Goal: Communication & Community: Ask a question

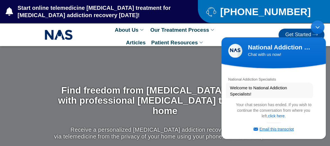
scroll to position [204, 0]
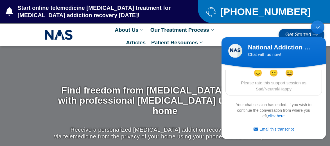
drag, startPoint x: 219, startPoint y: 18, endPoint x: 277, endPoint y: 130, distance: 126.2
click at [277, 130] on link "Email this transcript" at bounding box center [274, 129] width 40 height 5
drag, startPoint x: 326, startPoint y: 96, endPoint x: 325, endPoint y: 89, distance: 6.5
click at [325, 89] on div "National Addiction Specialists Welcome to National Addiction Specialists! How c…" at bounding box center [274, 84] width 104 height 28
drag, startPoint x: 327, startPoint y: 95, endPoint x: 327, endPoint y: 86, distance: 9.0
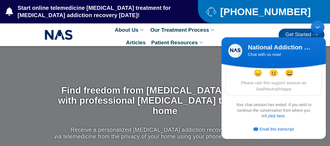
click at [327, 86] on body "**********" at bounding box center [274, 80] width 110 height 124
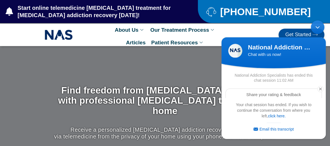
scroll to position [182, 0]
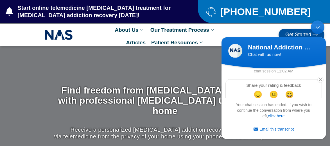
click at [278, 113] on div "Your chat session has ended. If you wish to continue the conversation from wher…" at bounding box center [274, 117] width 85 height 33
click at [276, 114] on link "click here." at bounding box center [277, 116] width 18 height 5
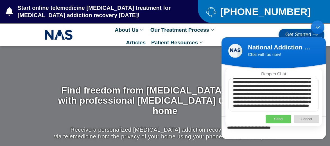
scroll to position [45, 0]
click at [266, 91] on textarea "**********" at bounding box center [274, 95] width 90 height 34
type textarea "**********"
click at [285, 119] on p "Send" at bounding box center [278, 119] width 25 height 8
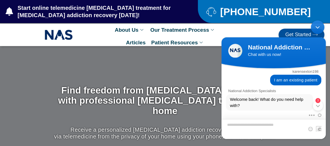
scroll to position [71, 0]
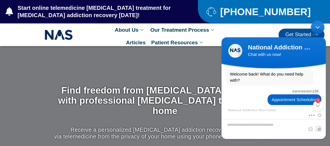
click at [328, 78] on body "National Addiction Specialists Chat with us now! National Addiction Specialists…" at bounding box center [274, 80] width 110 height 124
drag, startPoint x: 326, startPoint y: 77, endPoint x: 326, endPoint y: 85, distance: 8.2
click at [326, 85] on div "National Addiction Specialists Welcome to National Addiction Specialists! How c…" at bounding box center [274, 91] width 104 height 42
drag, startPoint x: 326, startPoint y: 77, endPoint x: 327, endPoint y: 80, distance: 3.1
click at [327, 80] on body "National Addiction Specialists Chat with us now! National Addiction Specialists…" at bounding box center [274, 80] width 110 height 124
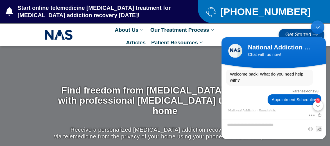
click at [319, 107] on div "3" at bounding box center [318, 106] width 10 height 10
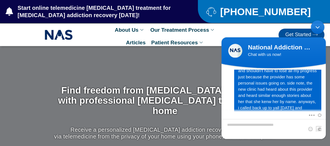
scroll to position [391, 0]
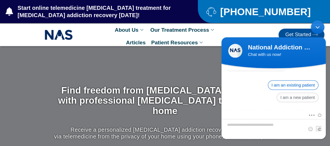
click at [304, 82] on span "I am an existing patient" at bounding box center [293, 85] width 51 height 10
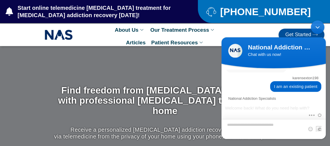
scroll to position [444, 0]
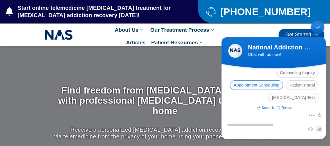
click at [275, 86] on span "Appointment Scheduling" at bounding box center [256, 85] width 53 height 10
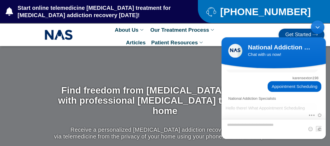
scroll to position [534, 0]
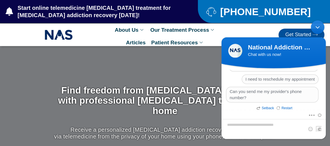
drag, startPoint x: 326, startPoint y: 109, endPoint x: 323, endPoint y: 98, distance: 11.5
click at [323, 98] on div "National Addiction Specialists Welcome to National Addiction Specialists! How c…" at bounding box center [274, 91] width 104 height 42
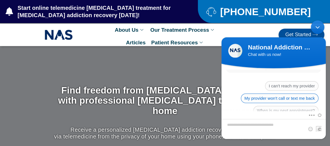
scroll to position [467, 0]
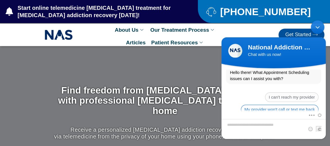
click at [300, 84] on div "Hello there! What Appointment Scheduling issues can I assist you with? Setback …" at bounding box center [274, 120] width 104 height 106
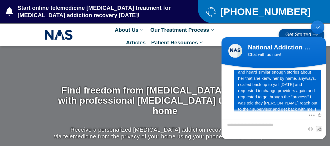
scroll to position [309, 0]
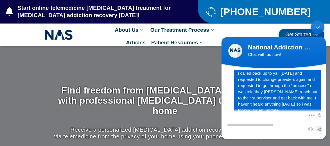
click at [258, 109] on span "hi this is [PERSON_NAME]. i contacted yall about [DATE] about switching provide…" at bounding box center [277, 45] width 79 height 136
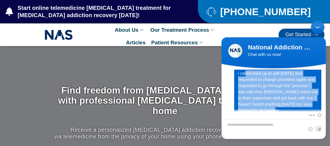
drag, startPoint x: 255, startPoint y: 108, endPoint x: 237, endPoint y: 70, distance: 42.5
click at [238, 70] on span "hi this is [PERSON_NAME]. i contacted yall about [DATE] about switching provide…" at bounding box center [277, 45] width 79 height 136
copy span "i called back up to yall [DATE] and requested to change providers again and req…"
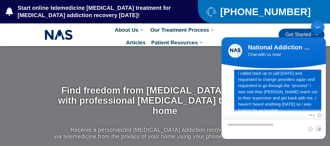
click at [243, 125] on textarea "Type your message and hit 'Enter'" at bounding box center [274, 129] width 104 height 20
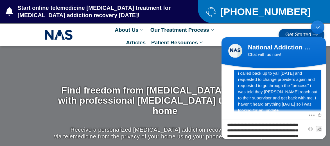
click at [278, 72] on span "hi this is [PERSON_NAME]. i contacted yall about [DATE] about switching provide…" at bounding box center [277, 45] width 79 height 136
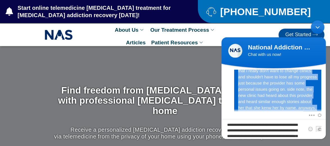
scroll to position [309, 0]
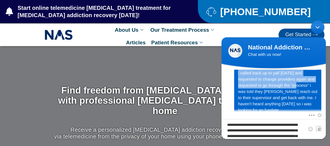
drag, startPoint x: 237, startPoint y: 91, endPoint x: 282, endPoint y: 86, distance: 45.9
click at [282, 86] on div "hi this is [PERSON_NAME]. i contacted yall about [DATE] about switching provide…" at bounding box center [277, 45] width 87 height 141
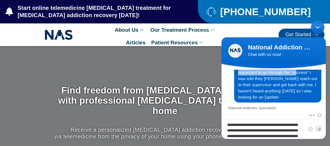
scroll to position [312, 0]
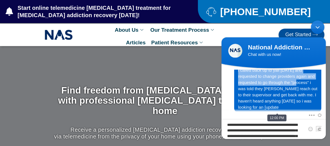
copy span "hi this is [PERSON_NAME]. i contacted yall about [DATE] about switching provide…"
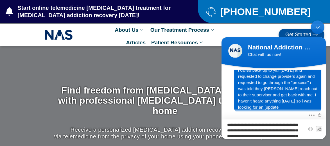
click at [297, 137] on textarea "**********" at bounding box center [274, 129] width 104 height 20
drag, startPoint x: 290, startPoint y: 131, endPoint x: 227, endPoint y: 106, distance: 68.1
click at [227, 106] on section "National Addiction Specialists Welcome to National Addiction Specialists! How c…" at bounding box center [274, 103] width 104 height 71
type textarea "**********"
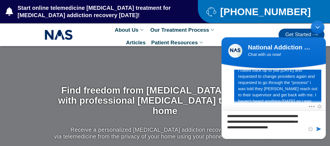
drag, startPoint x: 247, startPoint y: 134, endPoint x: 436, endPoint y: 111, distance: 190.7
click html "National Addiction Specialists Chat with us now! National Addiction Specialists…"
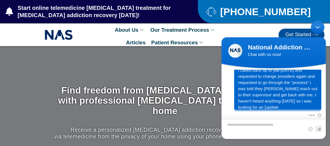
click at [234, 128] on textarea "Type your message and hit 'Enter'" at bounding box center [274, 129] width 104 height 20
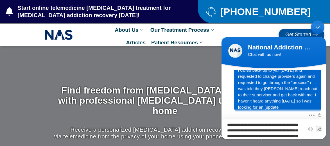
type textarea "**********"
drag, startPoint x: 325, startPoint y: 93, endPoint x: 325, endPoint y: 97, distance: 4.8
click at [325, 97] on div "karensexton198 hi this is [PERSON_NAME]. i contacted yall about [DATE] about sw…" at bounding box center [274, 37] width 104 height 149
click at [303, 133] on textarea "**********" at bounding box center [274, 129] width 104 height 20
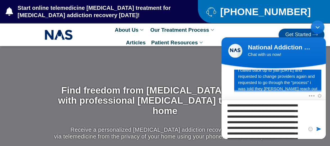
scroll to position [2, 0]
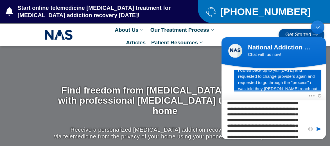
drag, startPoint x: 303, startPoint y: 133, endPoint x: 286, endPoint y: 133, distance: 17.5
click at [286, 133] on textarea "**********" at bounding box center [274, 119] width 104 height 39
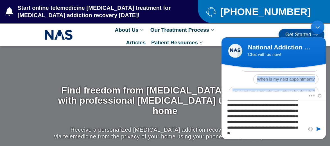
scroll to position [553, 0]
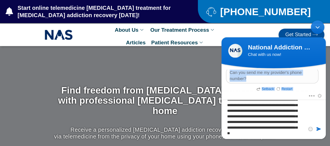
drag, startPoint x: 283, startPoint y: 80, endPoint x: 308, endPoint y: 96, distance: 29.2
click at [308, 96] on section "National Addiction Specialists Welcome to National Addiction Specialists! How c…" at bounding box center [274, 103] width 104 height 71
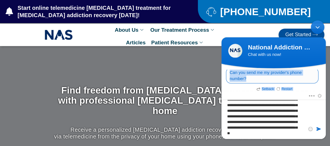
drag, startPoint x: 308, startPoint y: 96, endPoint x: 307, endPoint y: 77, distance: 19.4
click at [307, 77] on span "Can you send me my provider's phone number?" at bounding box center [272, 76] width 93 height 16
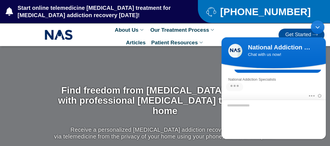
scroll to position [524, 0]
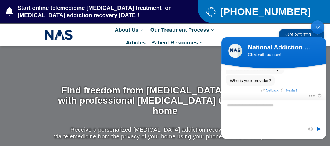
click at [290, 105] on textarea "Type your message and hit 'Enter'" at bounding box center [274, 119] width 104 height 39
type textarea "**********"
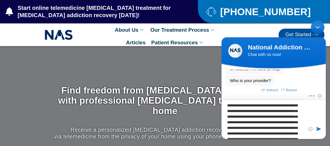
click at [303, 138] on textarea "**********" at bounding box center [274, 119] width 104 height 39
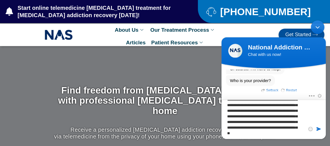
drag, startPoint x: 239, startPoint y: 113, endPoint x: 334, endPoint y: 157, distance: 104.7
click html "National Addiction Specialists Chat with us now! National Addiction Specialists…"
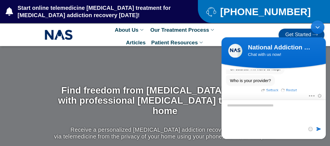
scroll to position [504, 0]
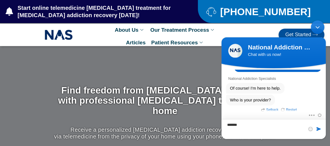
type textarea "*******"
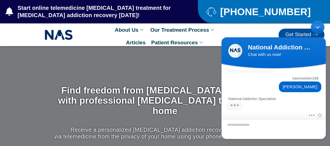
scroll to position [546, 0]
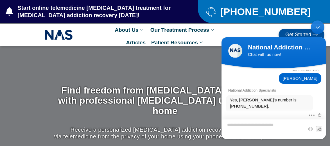
click at [264, 133] on textarea "Type your message and hit 'Enter'" at bounding box center [274, 129] width 104 height 20
type textarea "**********"
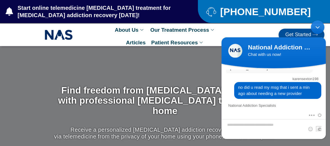
scroll to position [605, 0]
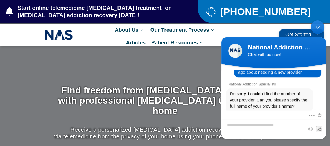
click at [326, 108] on section "National Addiction Specialists Welcome to National Addiction Specialists! How c…" at bounding box center [274, 103] width 104 height 71
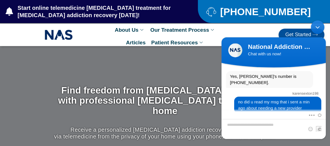
scroll to position [569, 0]
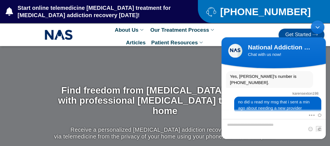
click at [327, 72] on body "National Addiction Specialists Chat with us now! National Addiction Specialists…" at bounding box center [274, 80] width 110 height 124
click at [316, 74] on div "Yes, [PERSON_NAME]'s number is [PHONE_NUMBER]." at bounding box center [273, 79] width 95 height 17
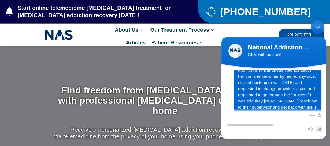
scroll to position [299, 0]
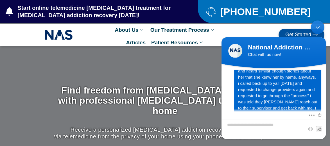
click at [316, 74] on span "hi this is [PERSON_NAME]. i contacted yall about [DATE] about switching provide…" at bounding box center [277, 56] width 79 height 136
click at [294, 102] on span "hi this is [PERSON_NAME]. i contacted yall about [DATE] about switching provide…" at bounding box center [277, 56] width 79 height 136
click at [312, 115] on span at bounding box center [310, 114] width 4 height 5
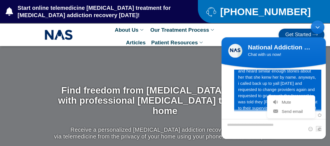
click at [300, 81] on span "hi this is [PERSON_NAME]. i contacted yall about [DATE] about switching provide…" at bounding box center [277, 56] width 79 height 136
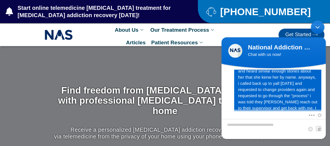
click at [300, 82] on span "hi this is [PERSON_NAME]. i contacted yall about [DATE] about switching provide…" at bounding box center [277, 56] width 79 height 136
click at [314, 106] on span "hi this is [PERSON_NAME]. i contacted yall about [DATE] about switching provide…" at bounding box center [277, 56] width 79 height 136
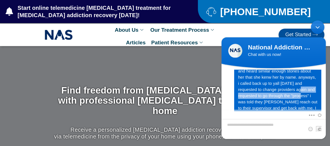
click at [285, 93] on span "hi this is [PERSON_NAME]. i contacted yall about [DATE] about switching provide…" at bounding box center [277, 56] width 79 height 136
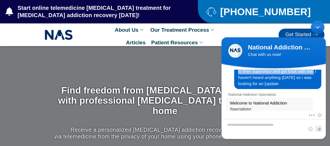
scroll to position [328, 0]
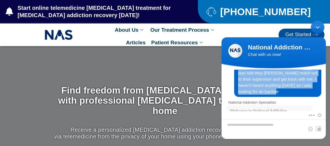
drag, startPoint x: 288, startPoint y: 94, endPoint x: 304, endPoint y: 90, distance: 16.3
click at [304, 90] on span "hi this is [PERSON_NAME]. i contacted yall about [DATE] about switching provide…" at bounding box center [277, 27] width 79 height 136
copy span "e "process" i was told they [PERSON_NAME] reach out to their supervisor and get…"
click at [277, 89] on span "hi this is [PERSON_NAME]. i contacted yall about [DATE] about switching provide…" at bounding box center [277, 27] width 79 height 136
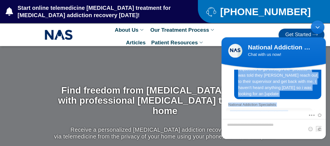
scroll to position [336, 0]
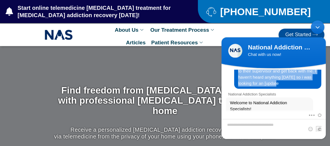
drag, startPoint x: 237, startPoint y: 72, endPoint x: 294, endPoint y: 88, distance: 58.3
click at [294, 88] on div "hi this is [PERSON_NAME]. i contacted yall about [DATE] about switching provide…" at bounding box center [277, 18] width 87 height 141
copy span "hi this is [PERSON_NAME]. i contacted yall about [DATE] about switching provide…"
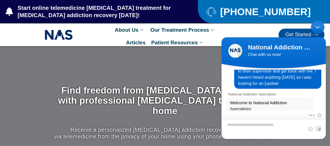
click at [257, 128] on textarea "Type your message and hit 'Enter'" at bounding box center [274, 129] width 104 height 20
type textarea "**********"
click at [324, 87] on div "karensexton198 hi this is [PERSON_NAME]. i contacted yall about [DATE] about sw…" at bounding box center [274, 14] width 104 height 149
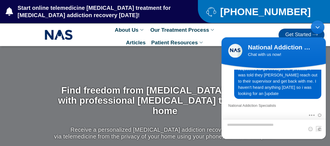
scroll to position [801, 0]
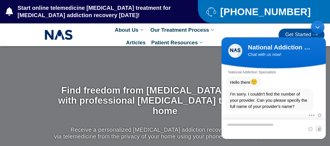
click at [324, 122] on textarea "Type your message and hit 'Enter'" at bounding box center [274, 129] width 104 height 20
drag, startPoint x: 326, startPoint y: 109, endPoint x: 326, endPoint y: 116, distance: 6.2
click at [326, 116] on div "Mute Send email" at bounding box center [274, 125] width 104 height 27
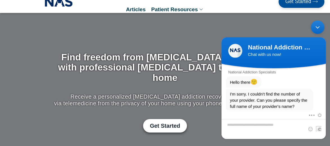
scroll to position [34, 0]
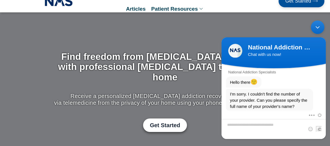
click at [311, 91] on div "I'm sorry. I couldn't find the number of your provider. Can you please specify …" at bounding box center [269, 100] width 87 height 23
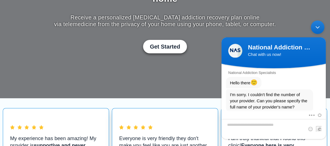
scroll to position [801, 0]
click at [314, 93] on div "I'm sorry. I couldn't find the number of your provider. Can you please specify …" at bounding box center [273, 100] width 95 height 23
click at [255, 127] on textarea "Type your message and hit 'Enter'" at bounding box center [274, 129] width 104 height 20
type textarea "**********"
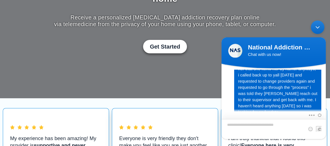
scroll to position [996, 0]
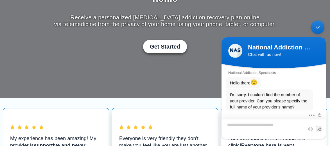
click at [272, 131] on textarea "Type your message and hit 'Enter'" at bounding box center [274, 129] width 104 height 20
type textarea "*"
type textarea "**********"
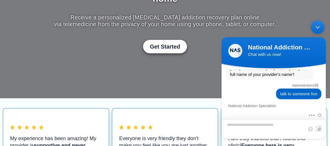
scroll to position [1049, 0]
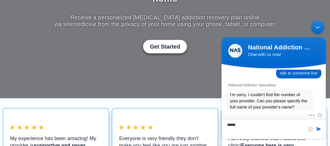
type textarea "*******"
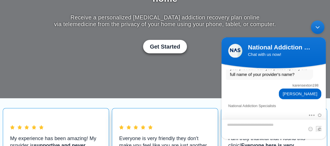
scroll to position [1091, 0]
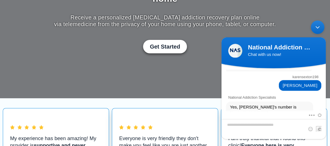
click at [291, 112] on div "Mute Send email" at bounding box center [274, 125] width 104 height 27
click at [291, 120] on em "Restart" at bounding box center [289, 123] width 16 height 6
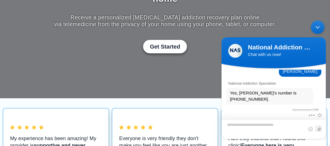
scroll to position [1183, 0]
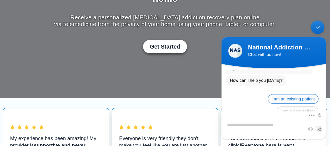
click at [287, 94] on span "I am an existing patient" at bounding box center [293, 99] width 51 height 10
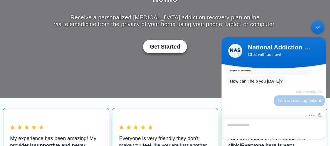
scroll to position [1236, 0]
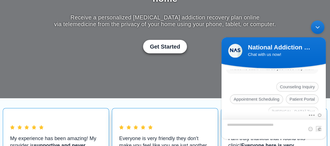
click at [319, 67] on header "National Addiction Specialists Chat with us now!" at bounding box center [274, 52] width 104 height 31
click at [227, 112] on div "Mute Send email" at bounding box center [274, 125] width 104 height 27
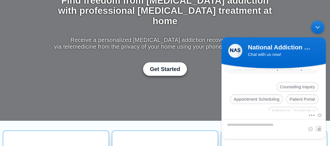
scroll to position [90, 0]
click at [244, 82] on div "Counseling Inquiry Appointment Scheduling Patient Portal [MEDICAL_DATA] Test" at bounding box center [273, 100] width 95 height 37
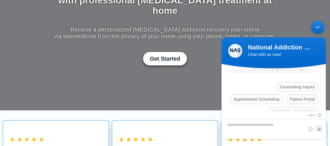
scroll to position [101, 0]
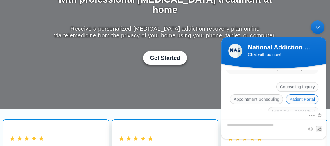
click at [298, 95] on span "Patient Portal" at bounding box center [302, 100] width 33 height 10
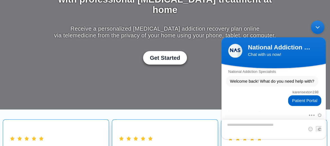
scroll to position [1277, 0]
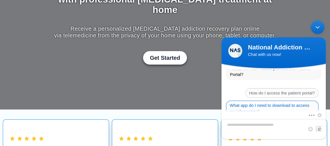
click at [295, 101] on span "What app do I need to download to access my information?" at bounding box center [272, 109] width 93 height 16
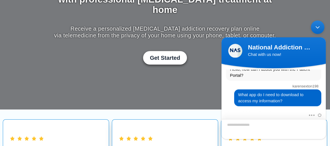
scroll to position [1381, 0]
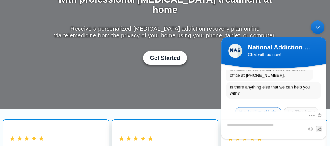
click at [258, 107] on span "Yes, I still need help." at bounding box center [258, 112] width 46 height 10
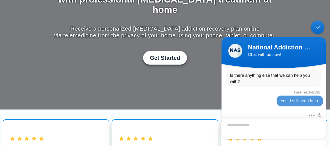
scroll to position [1481, 0]
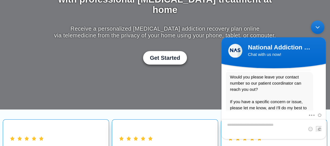
click at [318, 81] on div "Would you please leave your contact number so our patient coordinator can reach…" at bounding box center [273, 96] width 95 height 48
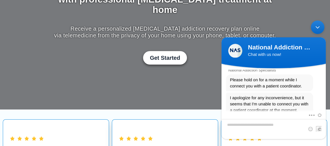
scroll to position [1424, 0]
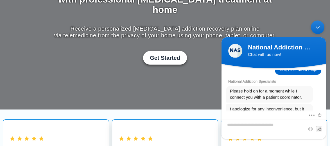
click at [318, 86] on div "Please hold on for a moment while I connect you with a patient coordinator." at bounding box center [273, 94] width 95 height 17
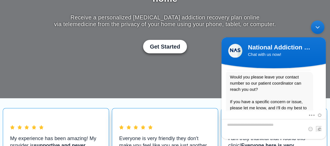
scroll to position [124, 0]
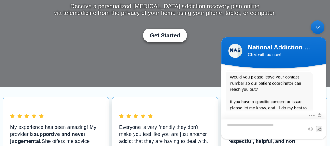
click at [278, 128] on textarea "Type your message and hit 'Enter'" at bounding box center [274, 129] width 104 height 20
type textarea "**********"
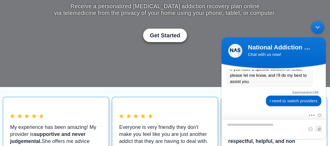
scroll to position [1534, 0]
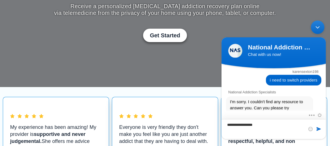
type textarea "**********"
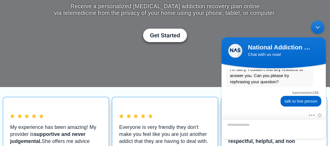
scroll to position [1587, 0]
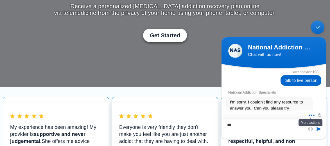
type textarea "****"
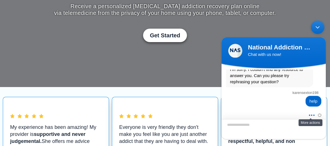
scroll to position [1641, 0]
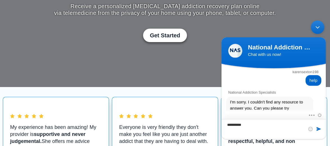
type textarea "**********"
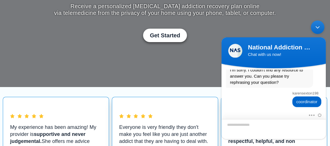
scroll to position [1694, 0]
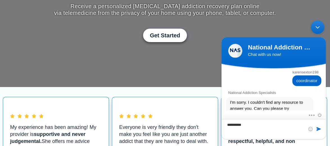
type textarea "**********"
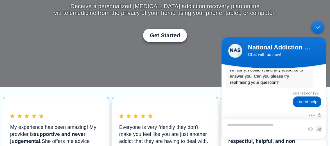
scroll to position [1778, 0]
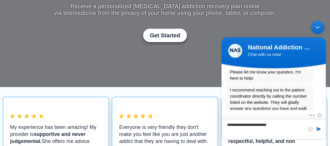
type textarea "**********"
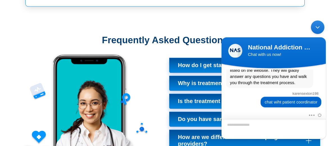
scroll to position [1825, 0]
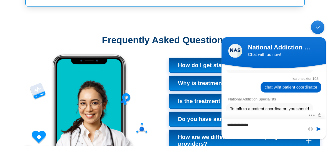
type textarea "**********"
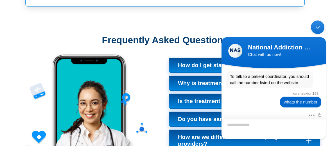
scroll to position [1878, 0]
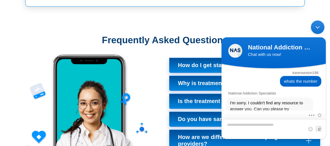
click at [285, 124] on textarea "Type your message and hit 'Enter'" at bounding box center [274, 129] width 104 height 20
click at [265, 129] on textarea "Type your message and hit 'Enter'" at bounding box center [274, 129] width 104 height 20
type textarea "**********"
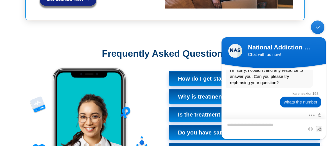
scroll to position [1931, 0]
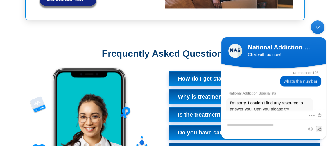
click at [133, 45] on div "Frequently Asked Questions" at bounding box center [165, 56] width 319 height 22
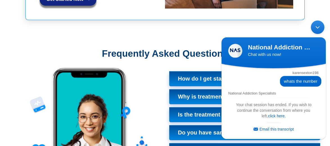
scroll to position [2043, 0]
